Goal: Task Accomplishment & Management: Manage account settings

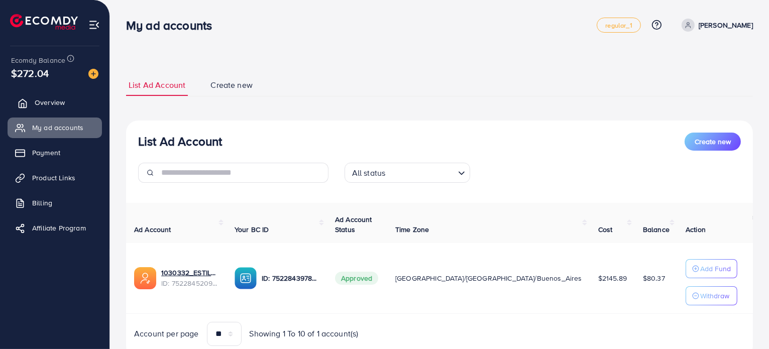
click at [56, 106] on span "Overview" at bounding box center [50, 102] width 30 height 10
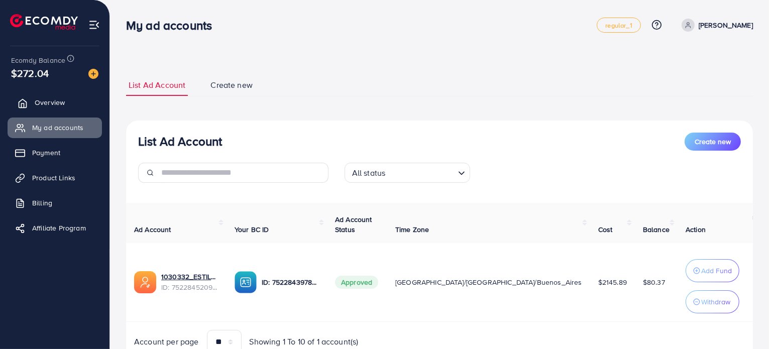
click at [52, 98] on span "Overview" at bounding box center [50, 102] width 30 height 10
click at [43, 106] on span "Overview" at bounding box center [50, 102] width 30 height 10
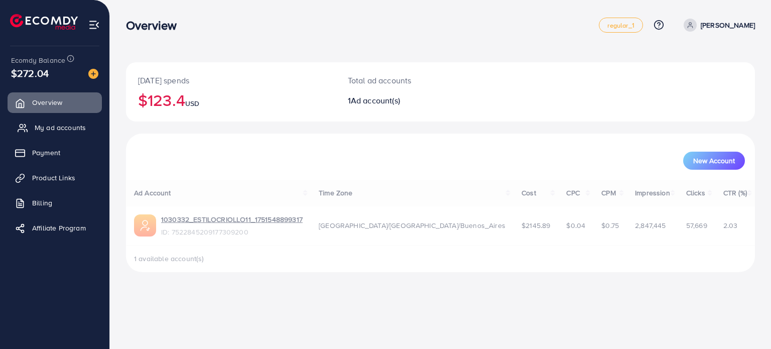
click at [51, 128] on span "My ad accounts" at bounding box center [60, 128] width 51 height 10
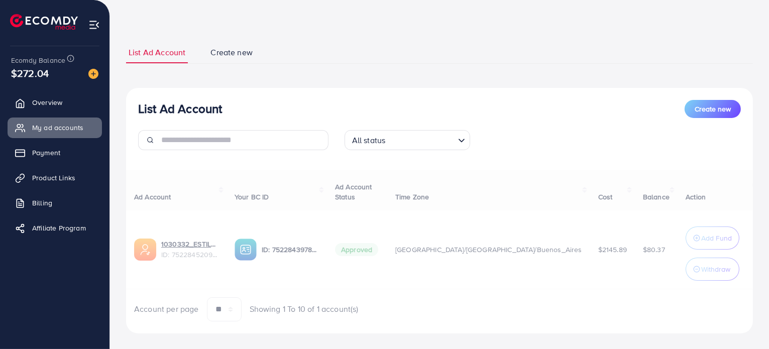
scroll to position [46, 0]
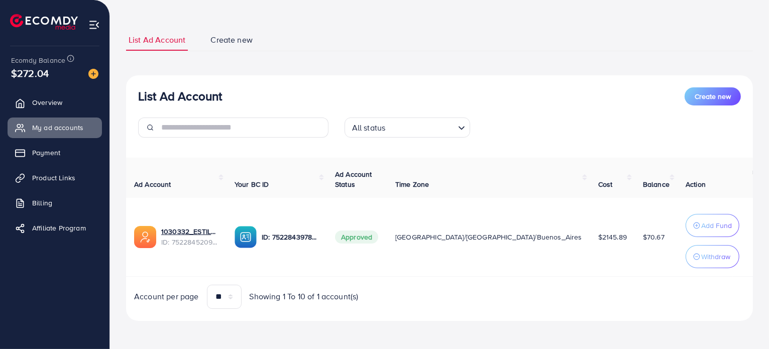
click at [67, 112] on link "Overview" at bounding box center [55, 102] width 94 height 20
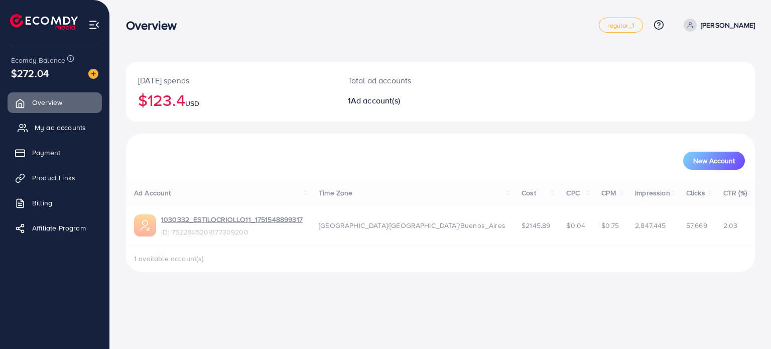
click at [63, 126] on span "My ad accounts" at bounding box center [60, 128] width 51 height 10
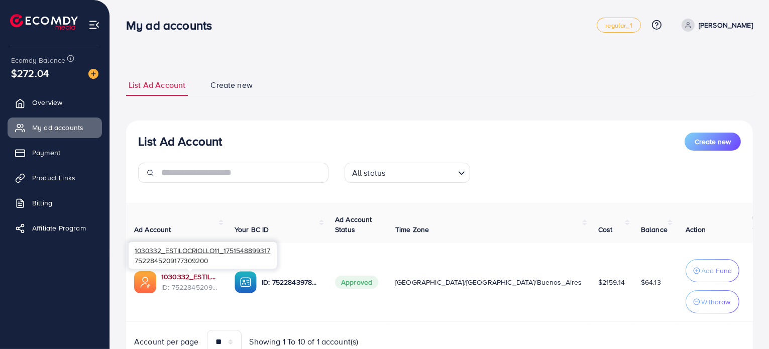
click at [204, 275] on link "1030332_ESTILOCRIOLLO11_1751548899317" at bounding box center [189, 277] width 57 height 10
